Goal: Book appointment/travel/reservation

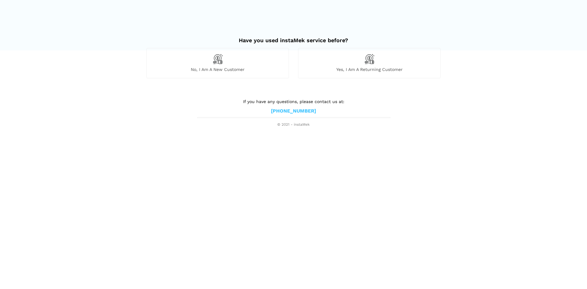
click at [380, 70] on span "Yes, I am a returning customer" at bounding box center [369, 70] width 142 height 6
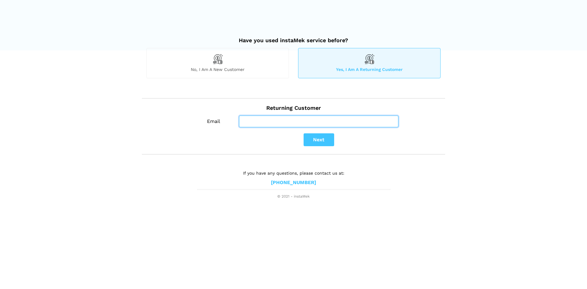
click at [328, 118] on input "Email" at bounding box center [318, 122] width 159 height 12
type input "[EMAIL_ADDRESS][DOMAIN_NAME]"
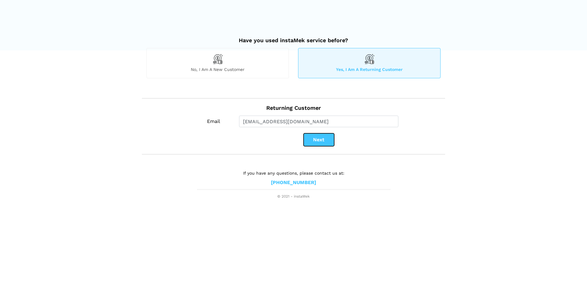
click at [321, 141] on button "Next" at bounding box center [318, 139] width 31 height 13
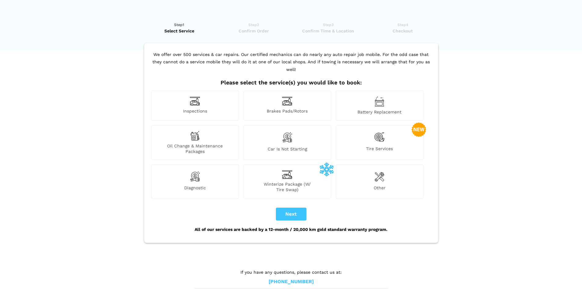
click at [291, 171] on div "Winterize Package (W/ Tire Swap)" at bounding box center [288, 181] width 88 height 34
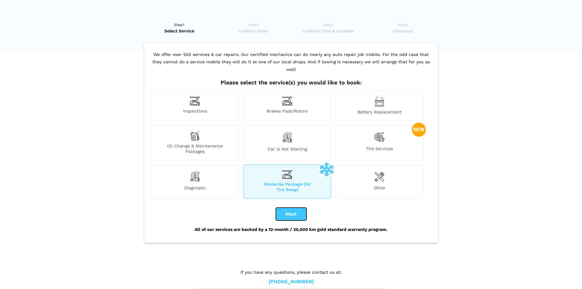
click at [289, 208] on button "Next" at bounding box center [291, 214] width 31 height 13
checkbox input "true"
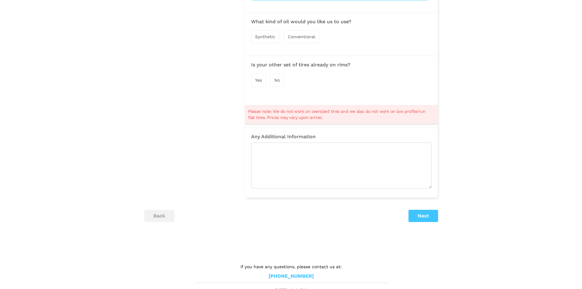
scroll to position [254, 0]
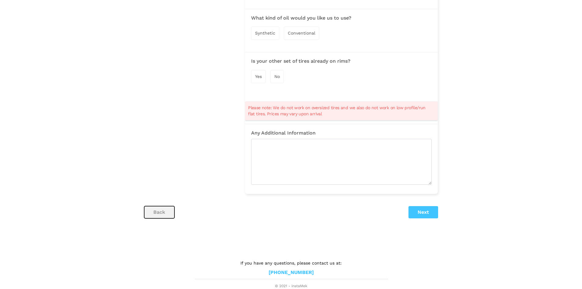
click at [153, 212] on button "back" at bounding box center [159, 212] width 30 height 12
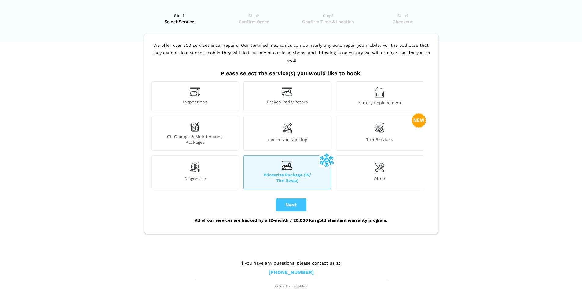
scroll to position [0, 0]
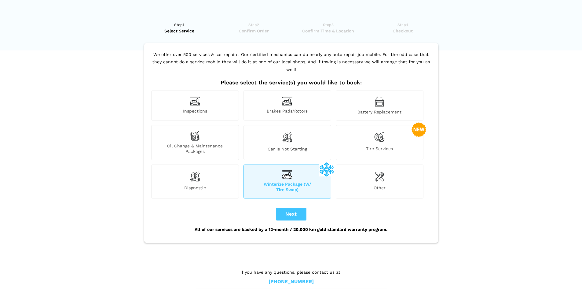
click at [369, 135] on div "Tire Services" at bounding box center [380, 142] width 88 height 35
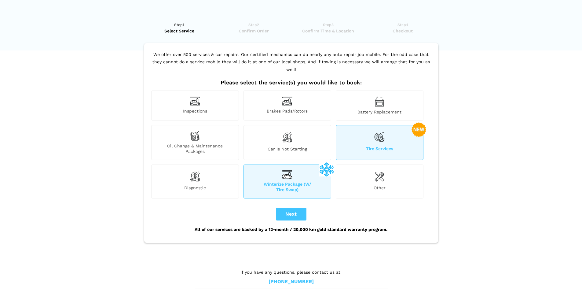
click at [296, 172] on div "Winterize Package (W/ Tire Swap)" at bounding box center [288, 181] width 88 height 34
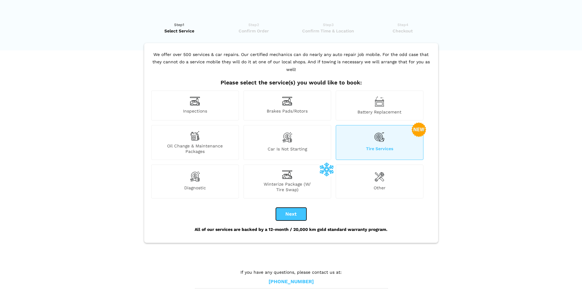
click at [290, 208] on button "Next" at bounding box center [291, 214] width 31 height 13
checkbox input "true"
checkbox input "false"
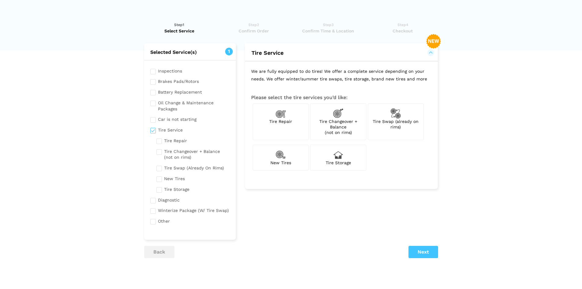
click at [399, 123] on span "Tire Swap (already on rims)" at bounding box center [396, 124] width 46 height 10
checkbox input "true"
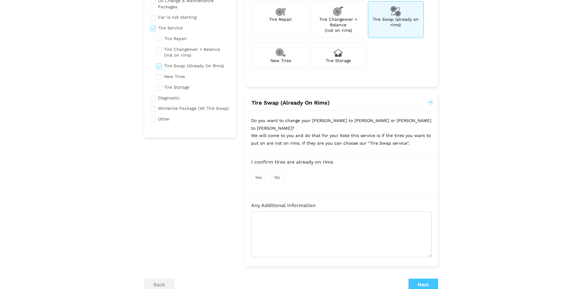
scroll to position [122, 0]
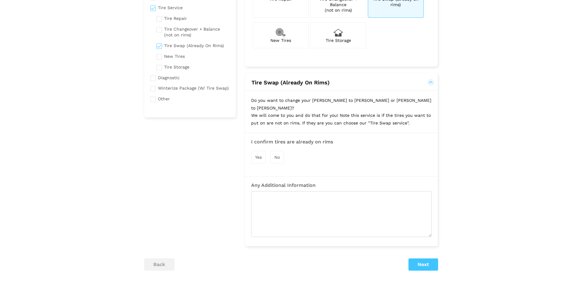
click at [262, 155] on span "Yes" at bounding box center [258, 157] width 7 height 5
click at [426, 259] on button "Next" at bounding box center [424, 265] width 30 height 12
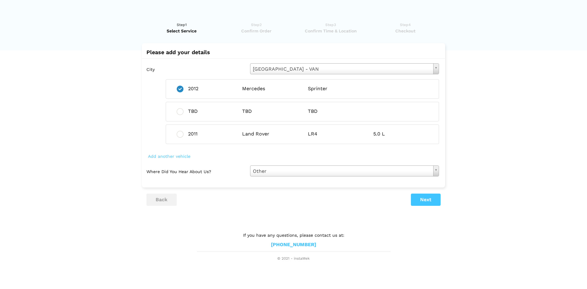
click at [183, 155] on span "Add another vehicle" at bounding box center [169, 156] width 46 height 9
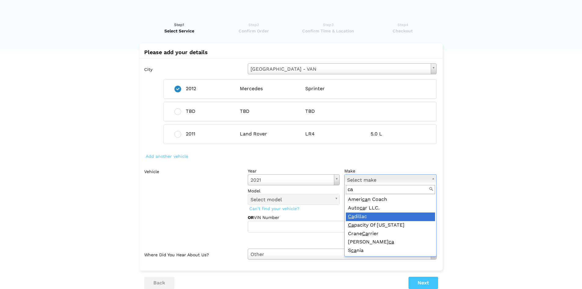
type input "ca"
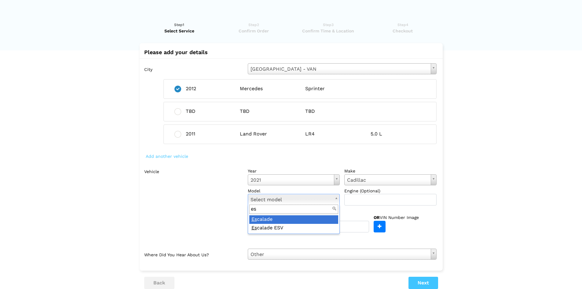
type input "es"
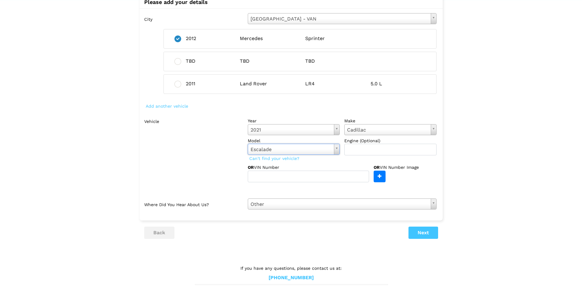
scroll to position [55, 0]
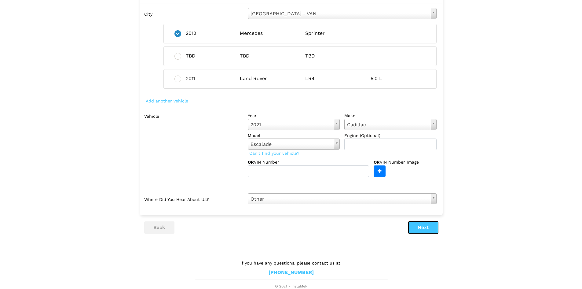
click at [421, 228] on button "Next" at bounding box center [424, 227] width 30 height 12
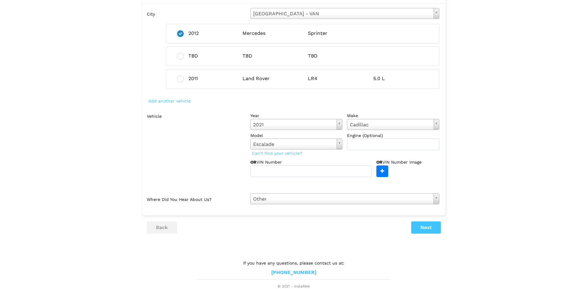
scroll to position [0, 0]
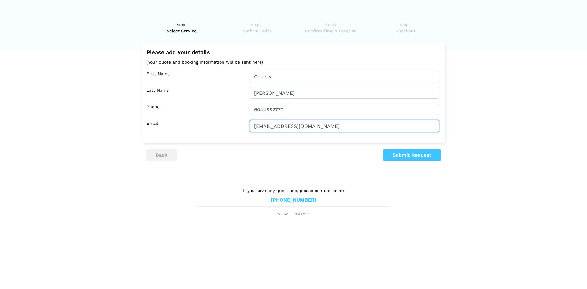
drag, startPoint x: 269, startPoint y: 127, endPoint x: 237, endPoint y: 130, distance: 32.6
click at [237, 130] on div "Email [EMAIL_ADDRESS][DOMAIN_NAME]" at bounding box center [294, 126] width 297 height 12
type input "[EMAIL_ADDRESS][DOMAIN_NAME]"
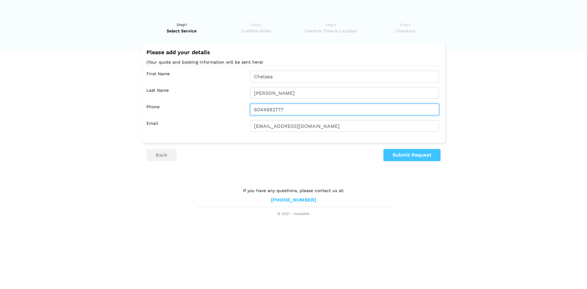
click at [277, 109] on input "6044882777" at bounding box center [344, 110] width 189 height 12
type input "6043193219"
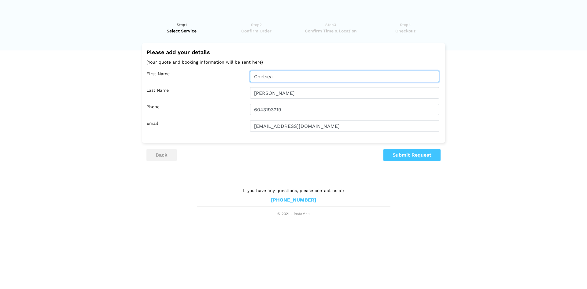
click at [266, 76] on input "Chelsea" at bounding box center [344, 77] width 189 height 12
type input "[PERSON_NAME]"
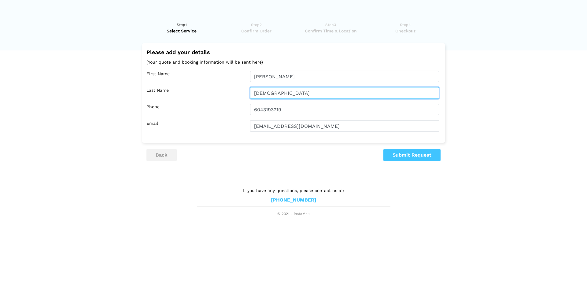
type input "[DEMOGRAPHIC_DATA]"
click at [516, 98] on lik "Have you used instaMek service before? No, I am a new customer Yes, I am a retu…" at bounding box center [293, 116] width 587 height 201
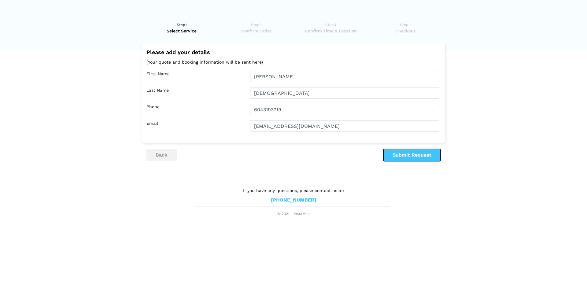
click at [426, 155] on button "Submit Request" at bounding box center [411, 155] width 57 height 12
